Goal: Task Accomplishment & Management: Use online tool/utility

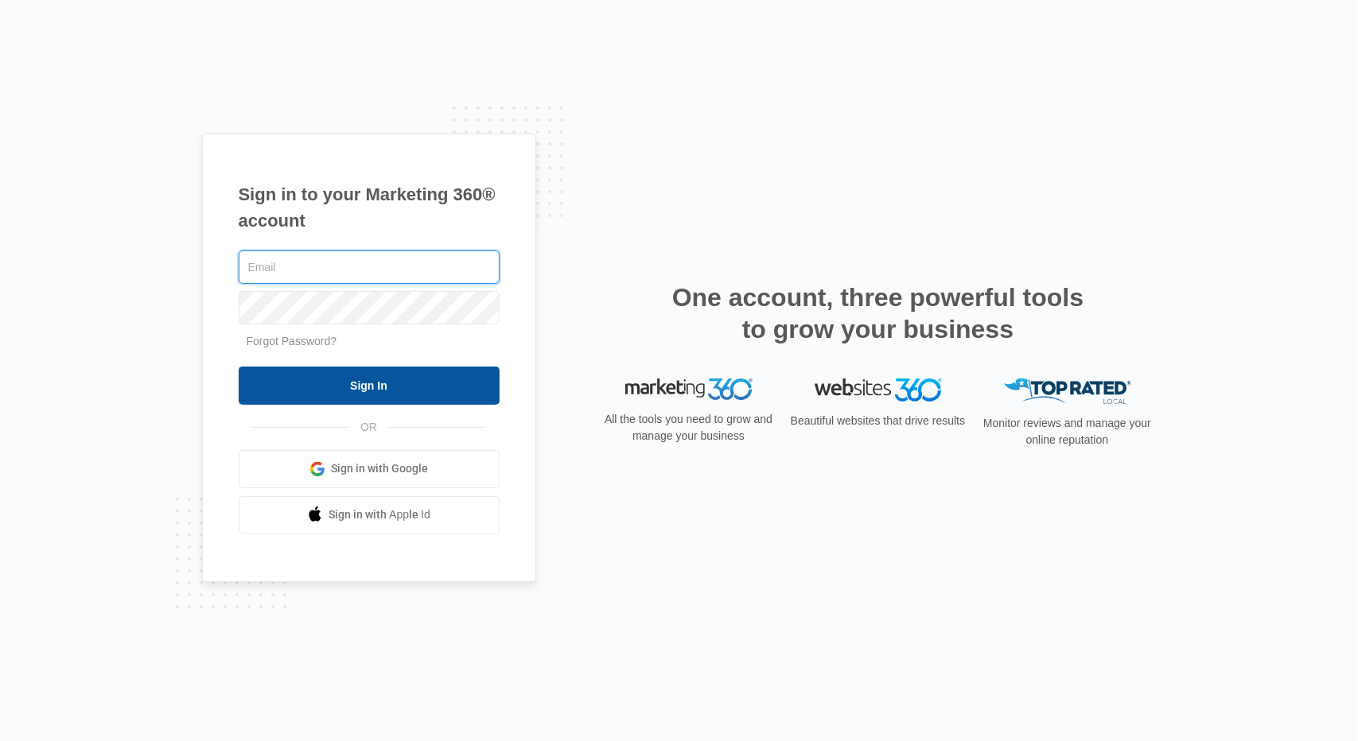
type input "[EMAIL_ADDRESS][DOMAIN_NAME]"
click at [355, 376] on input "Sign In" at bounding box center [369, 386] width 261 height 38
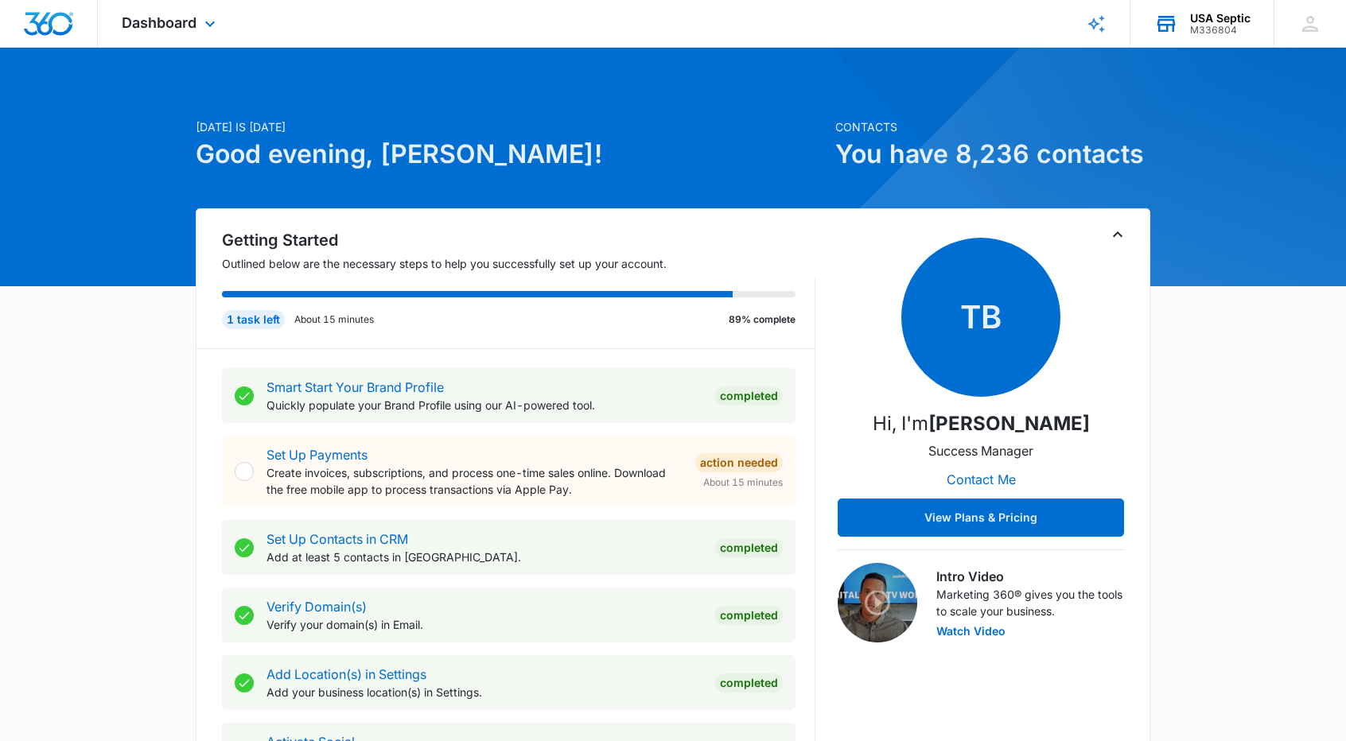
click at [1158, 29] on icon at bounding box center [1166, 24] width 24 height 24
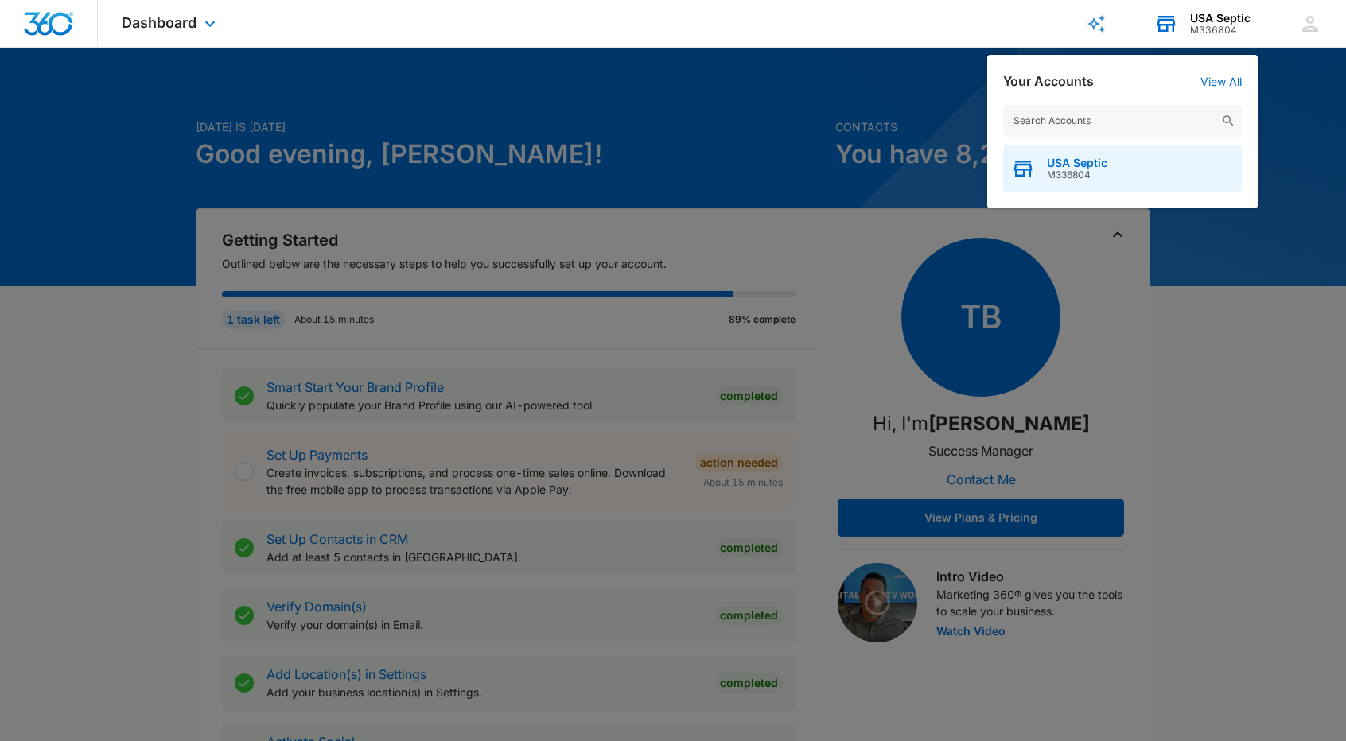
click at [1061, 173] on span "M336804" at bounding box center [1077, 174] width 60 height 11
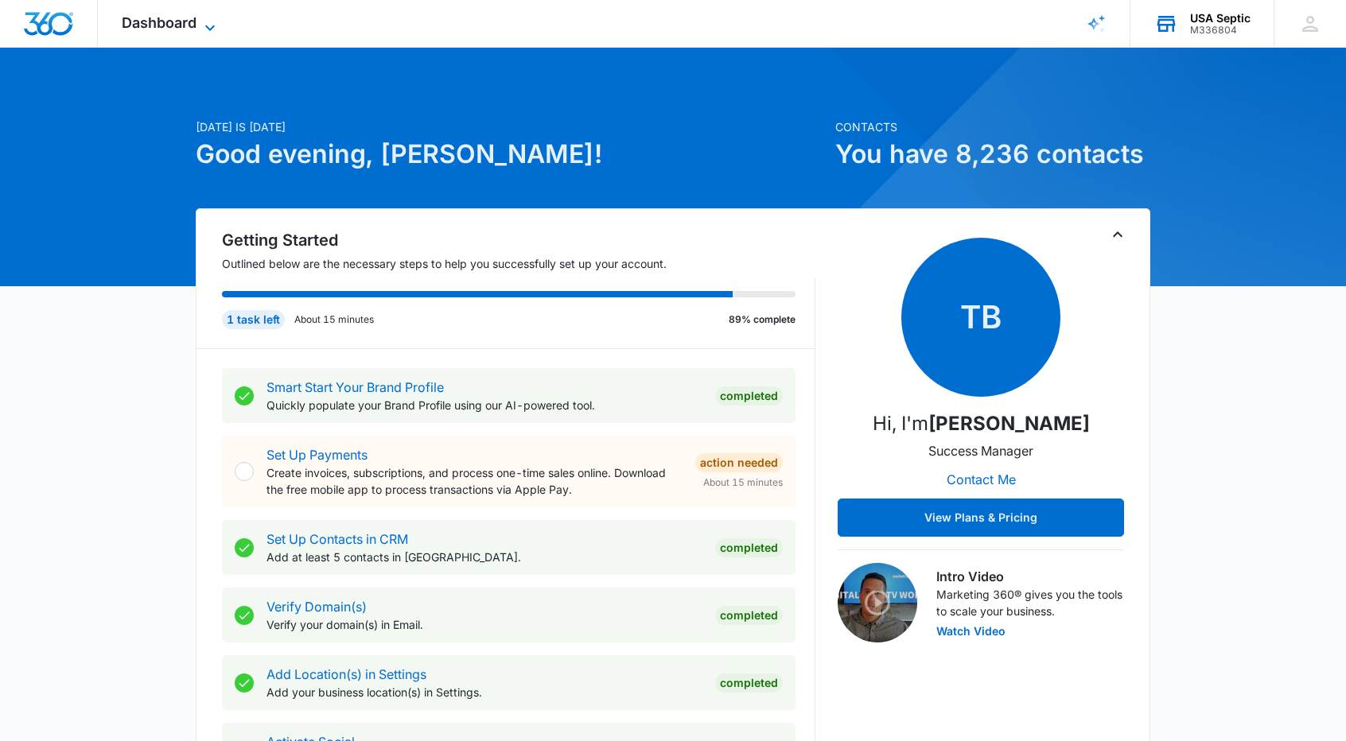
click at [205, 27] on icon at bounding box center [209, 27] width 19 height 19
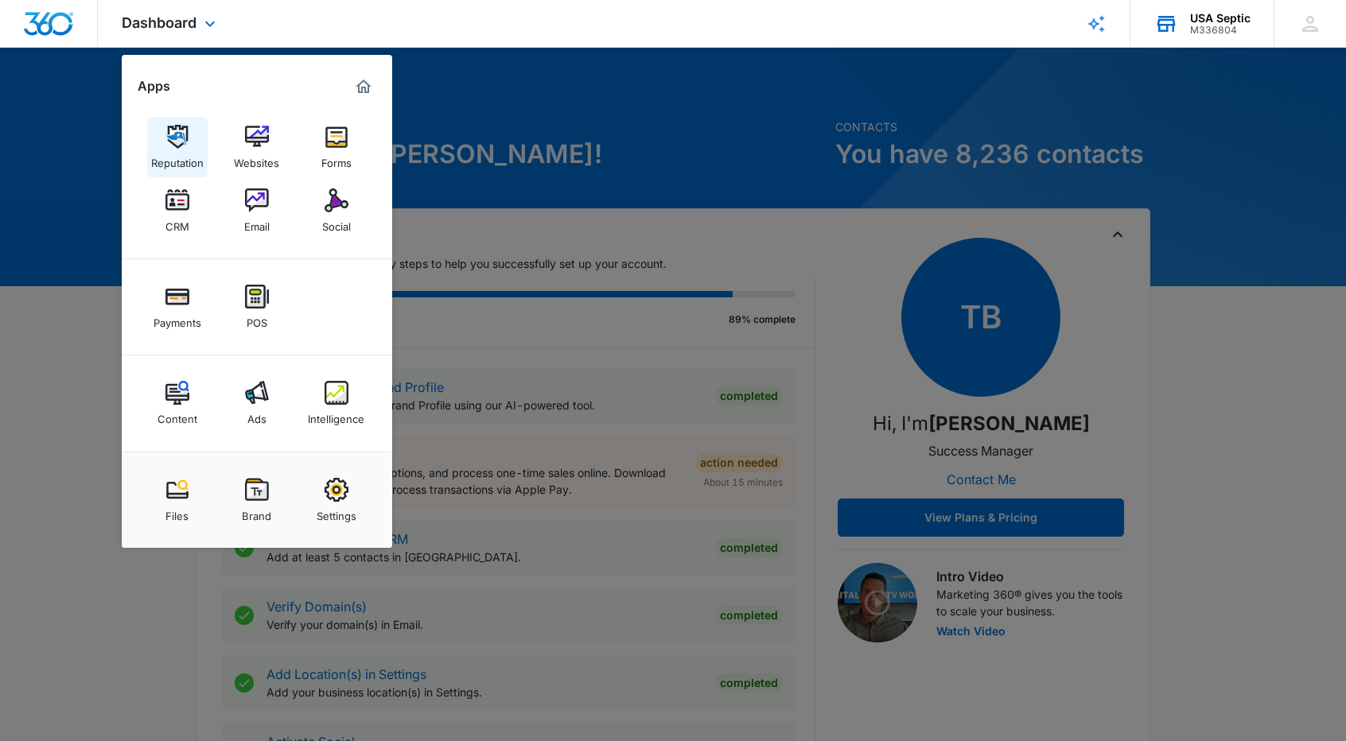
click at [180, 151] on div "Reputation" at bounding box center [177, 159] width 52 height 21
